Goal: Task Accomplishment & Management: Complete application form

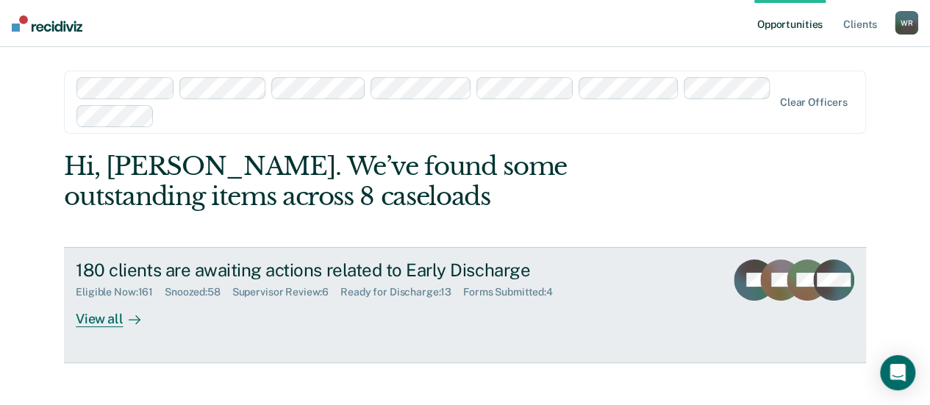
click at [95, 321] on div "View all" at bounding box center [117, 312] width 82 height 29
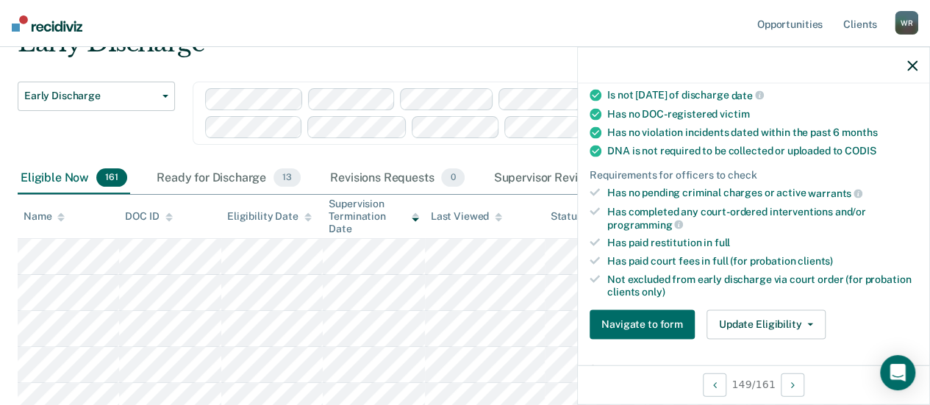
scroll to position [294, 0]
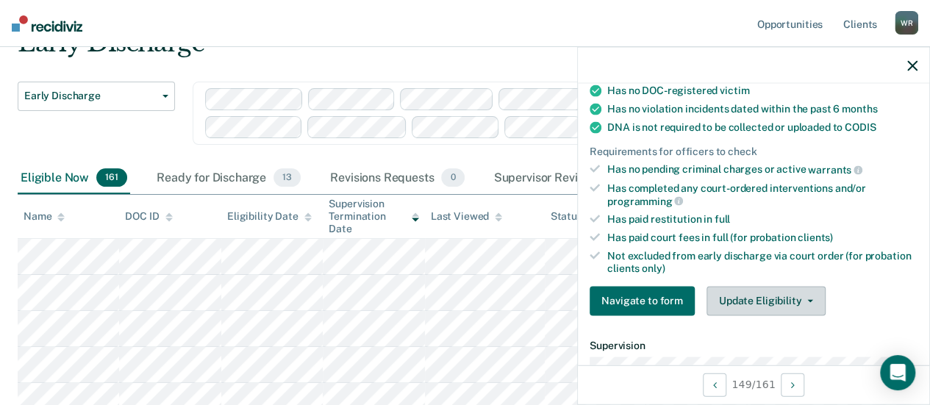
click at [775, 295] on button "Update Eligibility" at bounding box center [765, 300] width 119 height 29
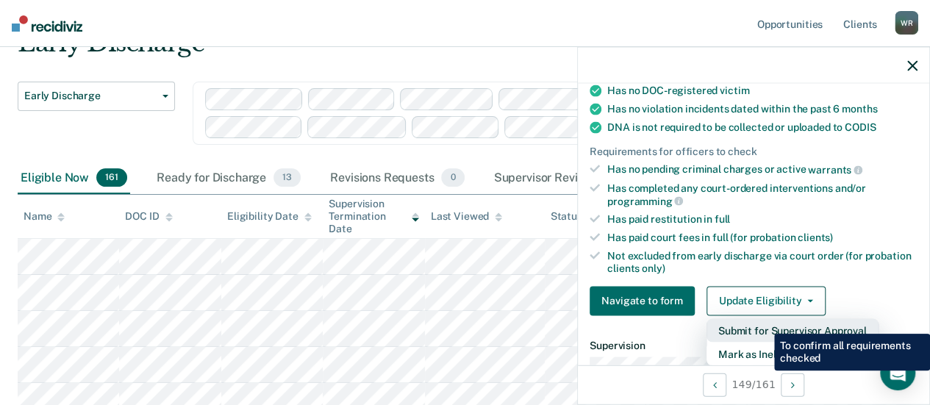
click at [763, 323] on button "Submit for Supervisor Approval" at bounding box center [792, 330] width 172 height 24
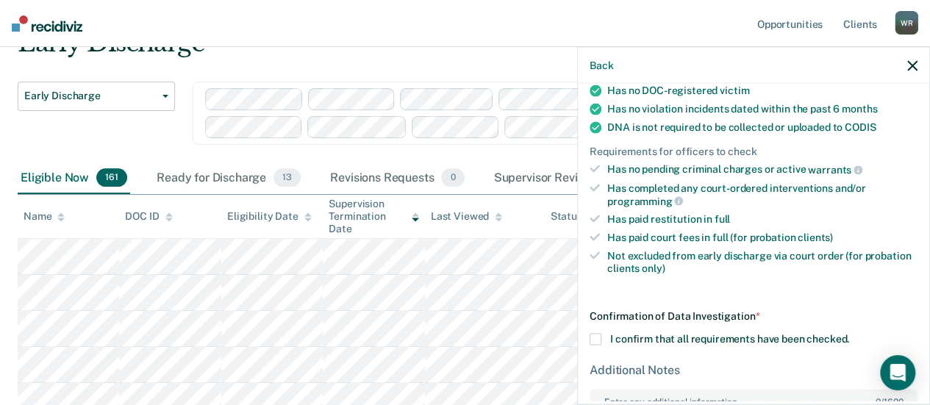
scroll to position [0, 0]
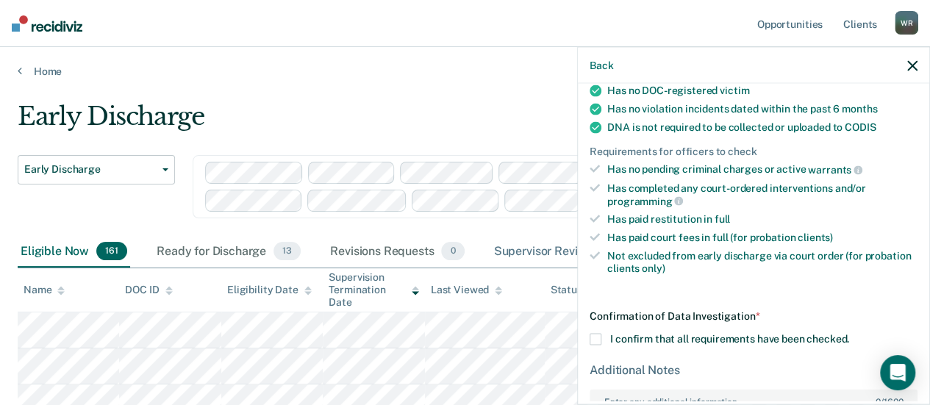
click at [538, 246] on div "Supervisor Review 6" at bounding box center [559, 252] width 137 height 32
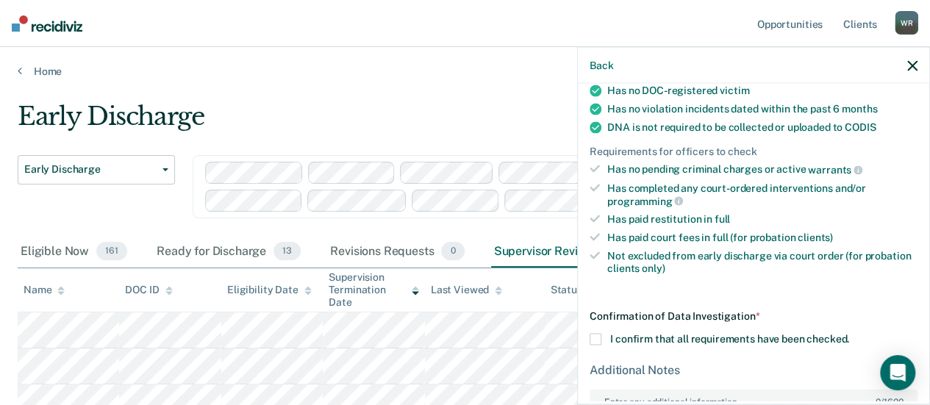
click at [911, 63] on icon "button" at bounding box center [912, 65] width 10 height 10
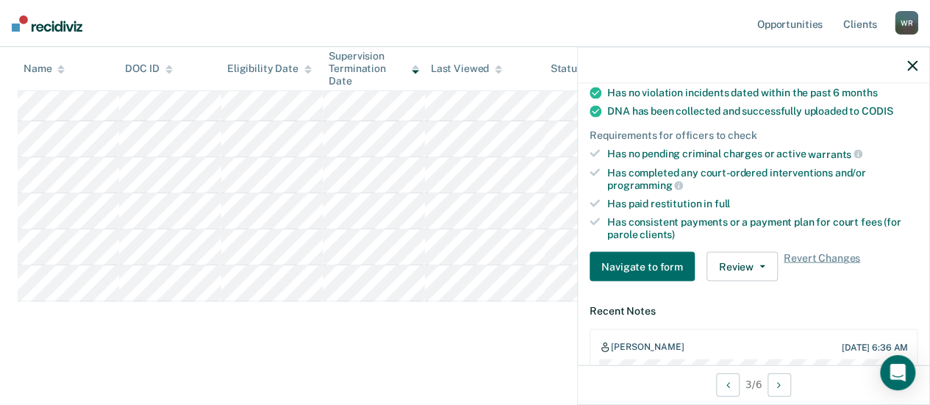
scroll to position [368, 0]
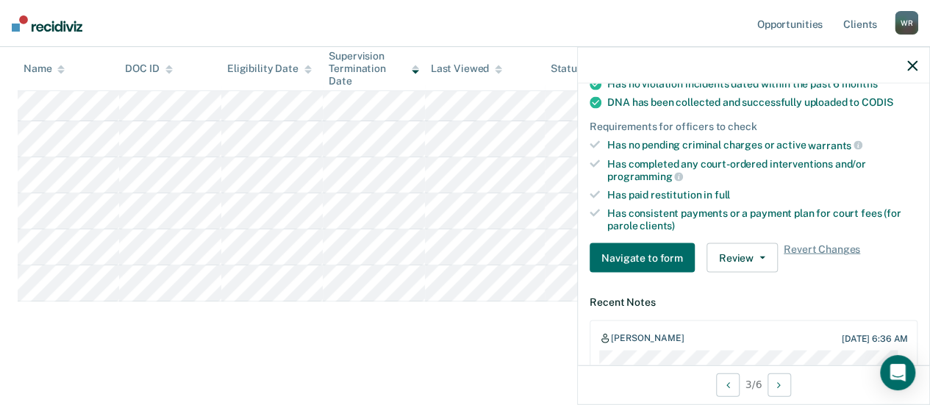
click at [911, 61] on icon "button" at bounding box center [912, 65] width 10 height 10
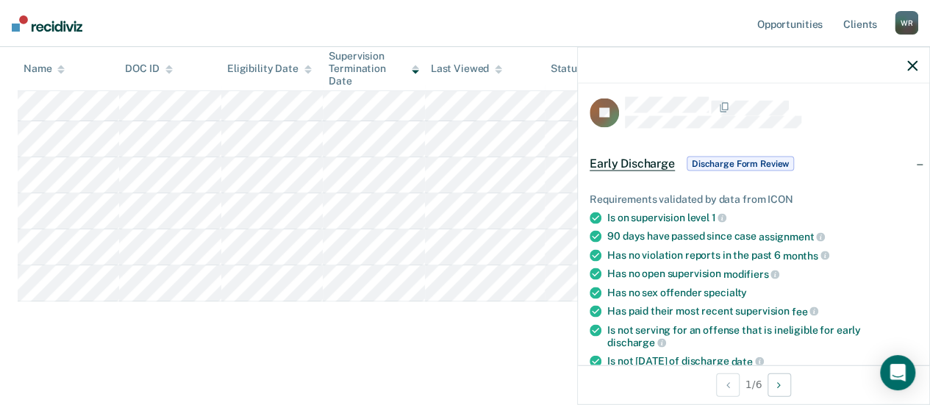
scroll to position [0, 0]
